Goal: Find specific page/section: Find specific page/section

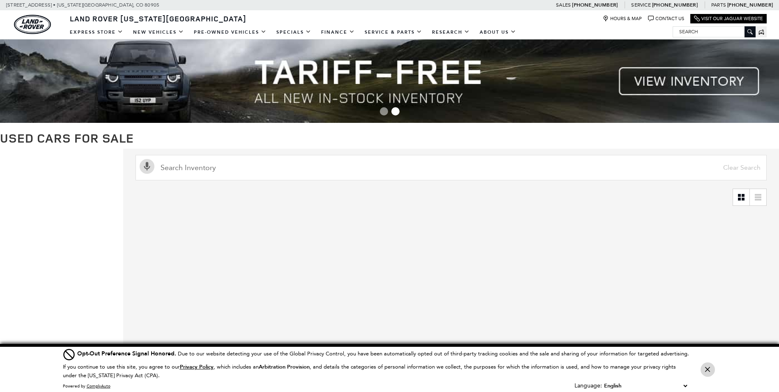
click at [706, 367] on icon "Close Button" at bounding box center [707, 369] width 5 height 5
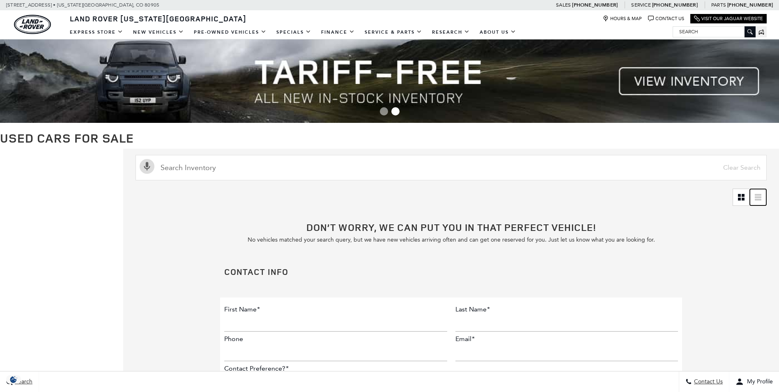
click at [761, 196] on icon at bounding box center [757, 197] width 7 height 7
click at [743, 197] on link at bounding box center [741, 197] width 16 height 16
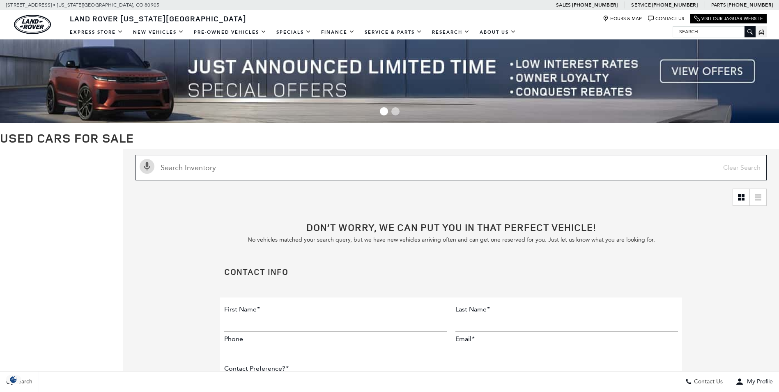
click at [386, 162] on input "text" at bounding box center [450, 167] width 631 height 25
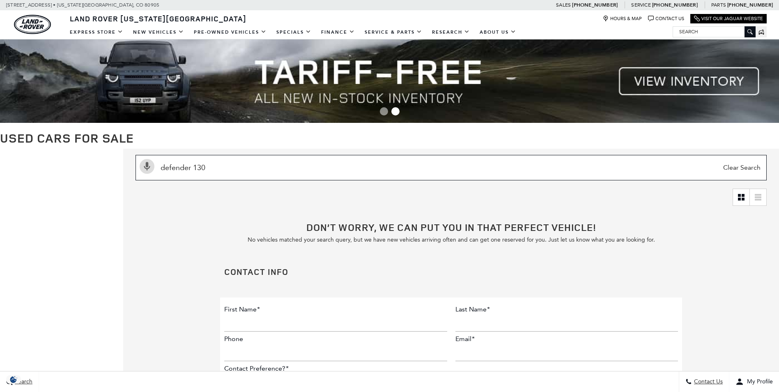
type input "defender 130"
